Goal: Information Seeking & Learning: Learn about a topic

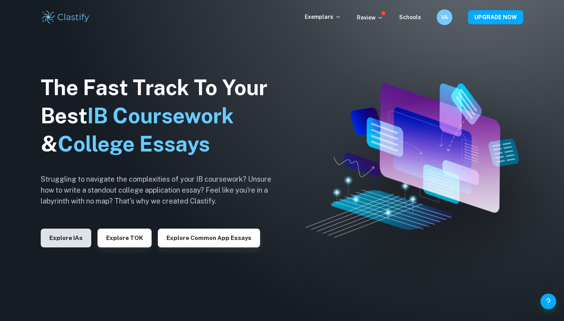
click at [69, 244] on button "Explore IAs" at bounding box center [66, 238] width 51 height 19
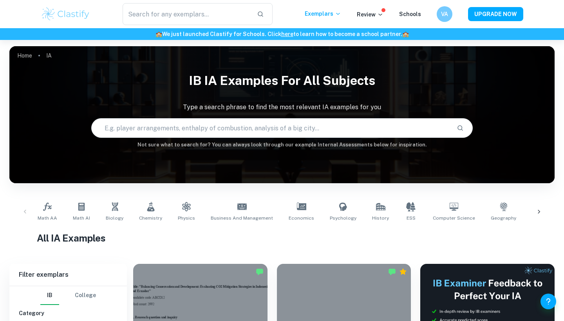
click at [244, 124] on input "text" at bounding box center [271, 128] width 359 height 22
type input "p"
type input "physics"
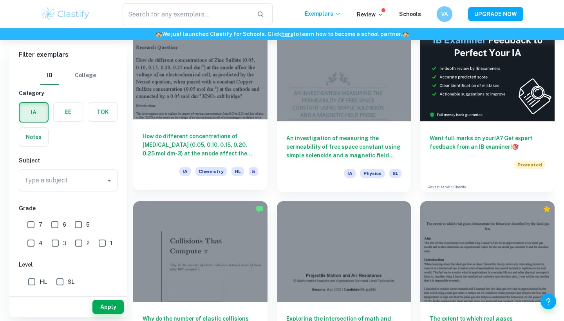
scroll to position [245, 0]
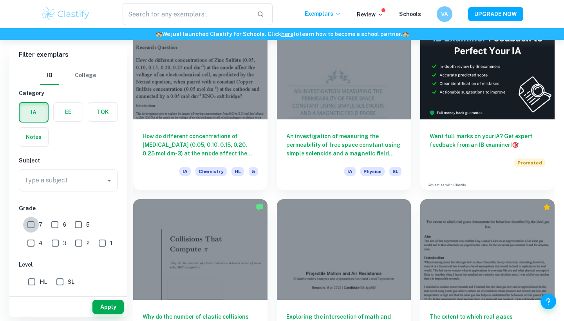
click at [34, 221] on input "7" at bounding box center [31, 225] width 16 height 16
checkbox input "true"
click at [92, 188] on div "Type a subject" at bounding box center [68, 181] width 99 height 22
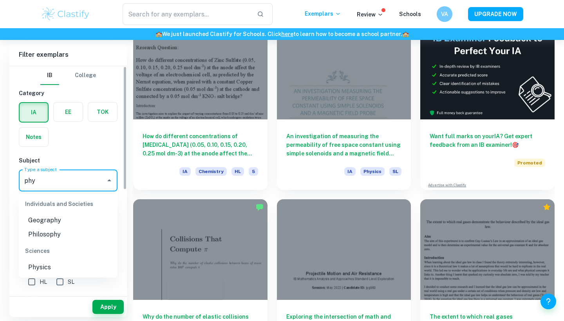
click at [31, 269] on li "Physics" at bounding box center [68, 267] width 99 height 14
type input "Physics"
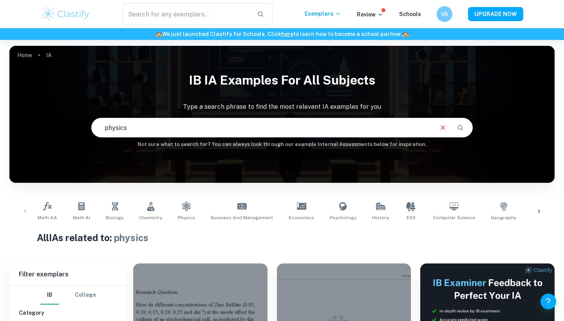
scroll to position [43, 0]
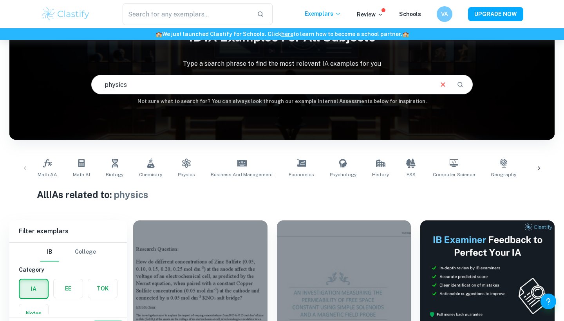
click at [444, 86] on icon "Clear" at bounding box center [443, 84] width 4 height 4
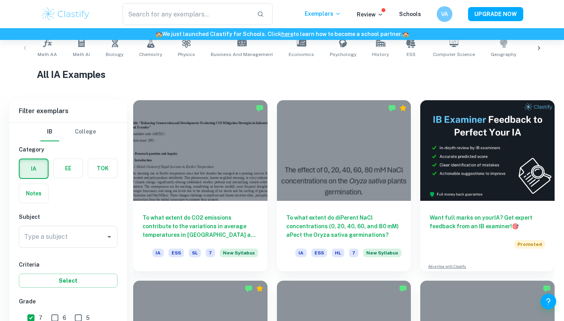
scroll to position [200, 0]
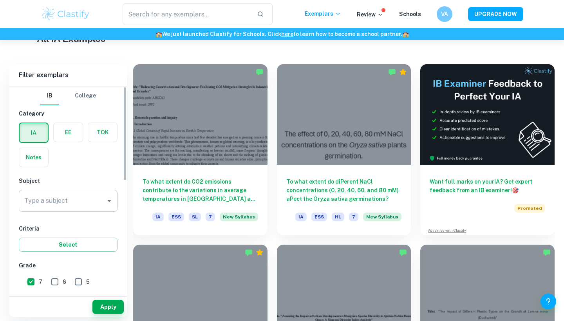
click at [72, 211] on div "Type a subject" at bounding box center [68, 201] width 99 height 22
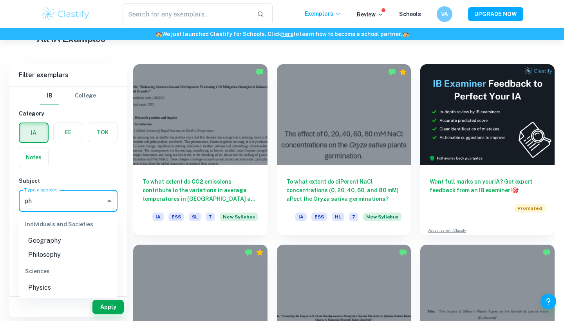
click at [28, 292] on li "Physics" at bounding box center [68, 288] width 99 height 14
type input "Physics"
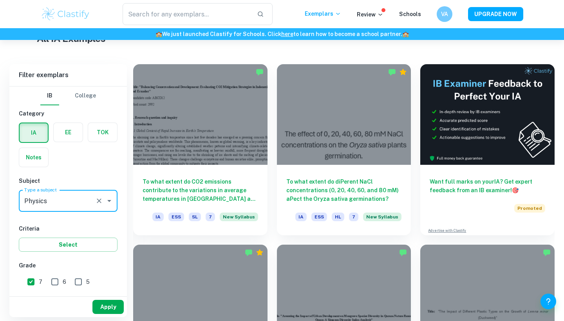
click at [99, 309] on button "Apply" at bounding box center [107, 307] width 31 height 14
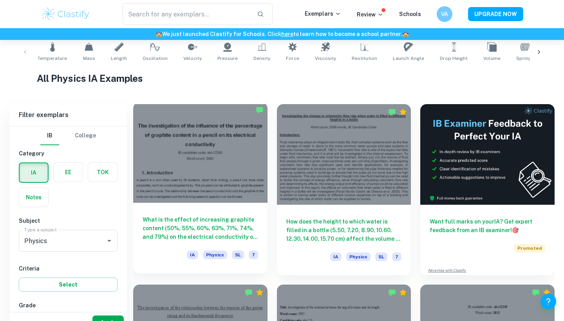
scroll to position [176, 0]
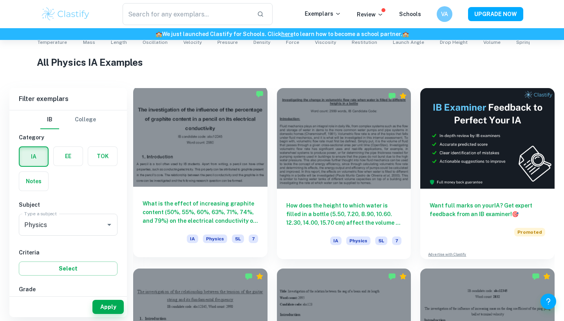
click at [207, 209] on h6 "What is the effect of increasing graphite content (50%, 55%, 60%, 63%, 71%, 74%…" at bounding box center [201, 212] width 116 height 26
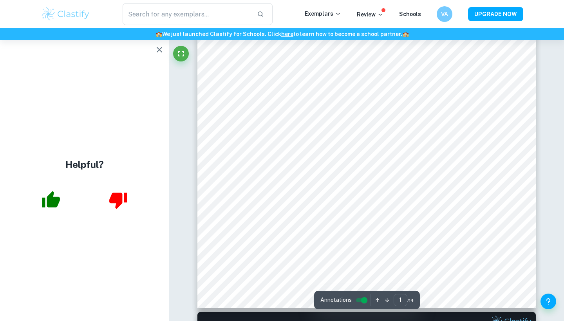
scroll to position [220, 0]
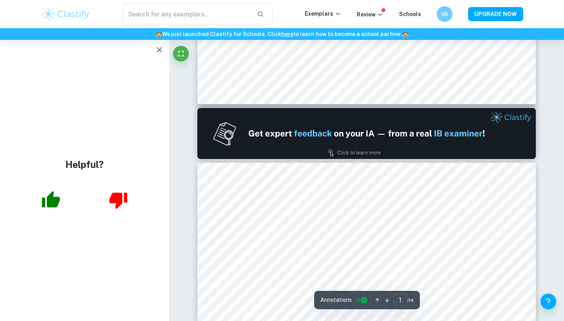
type input "2"
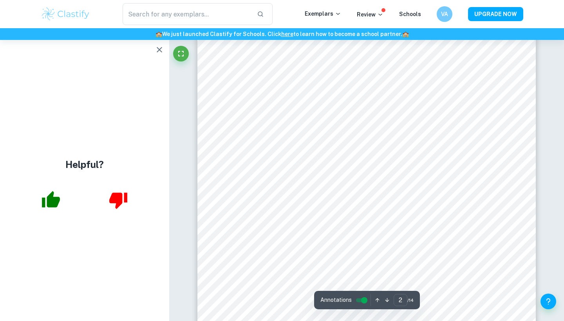
scroll to position [557, 0]
